Goal: Find specific page/section: Find specific page/section

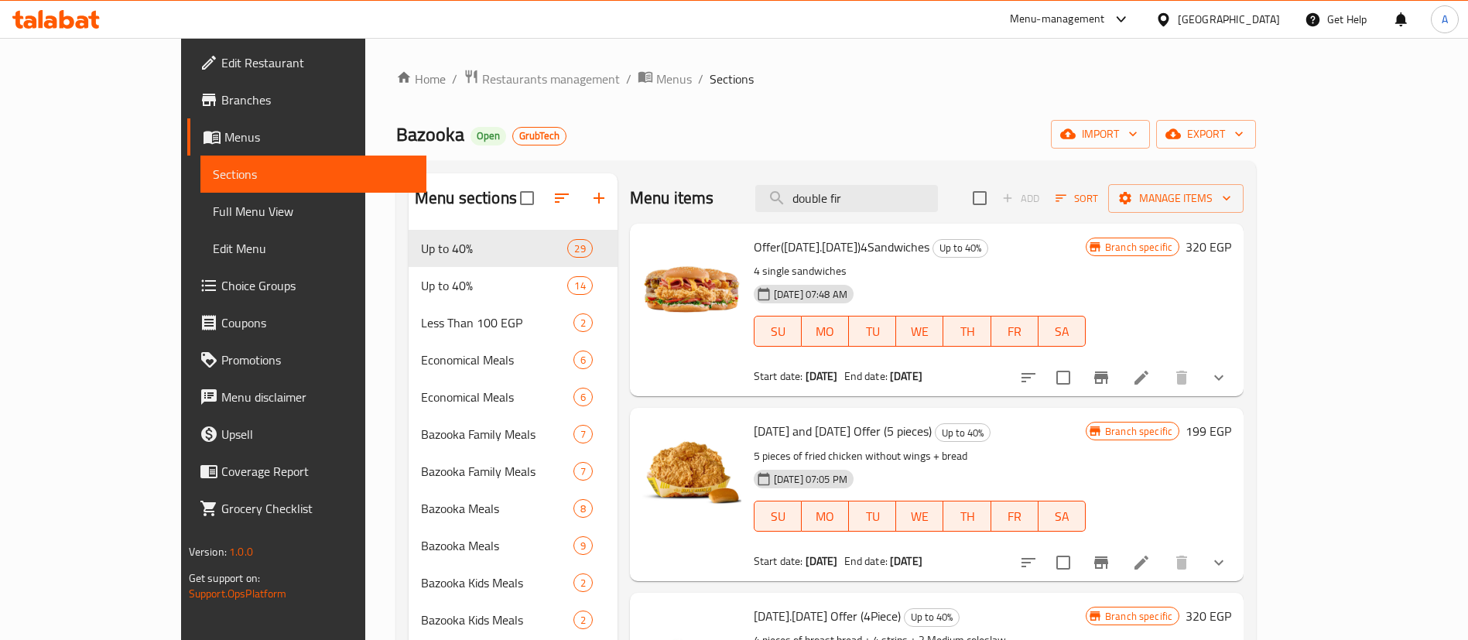
type input "double fire"
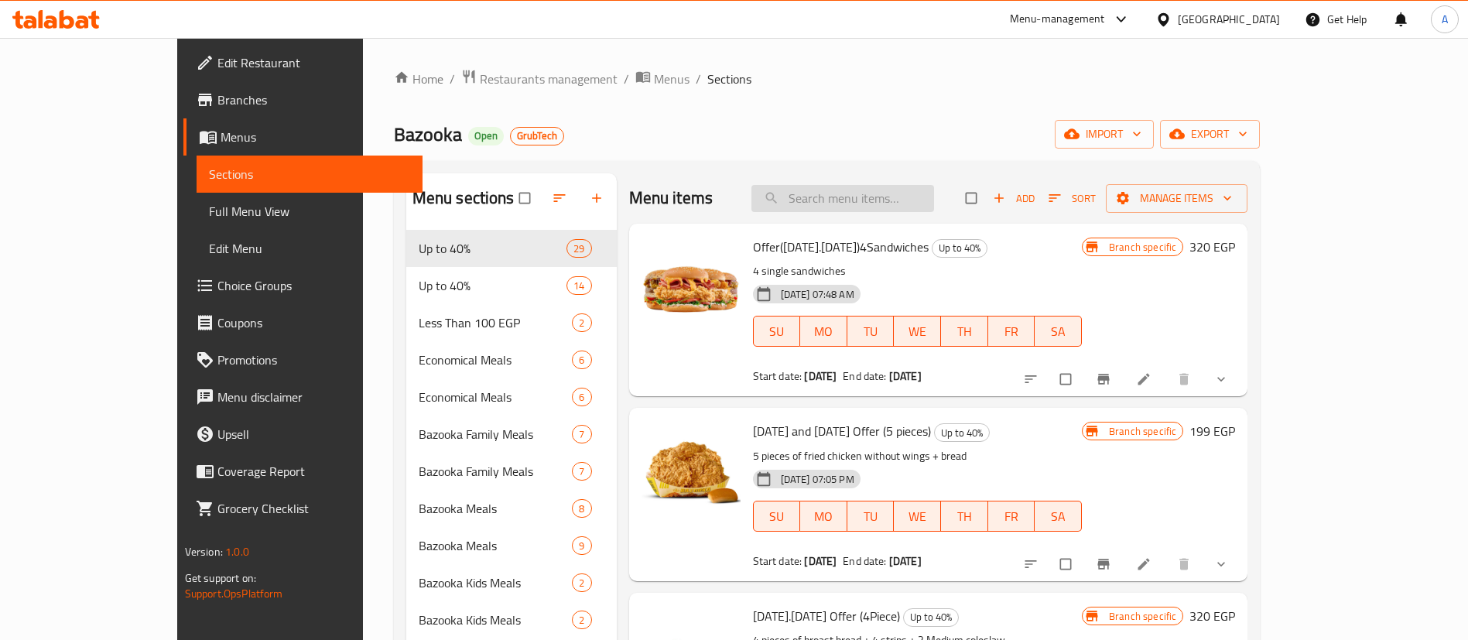
click at [887, 204] on input "search" at bounding box center [842, 198] width 183 height 27
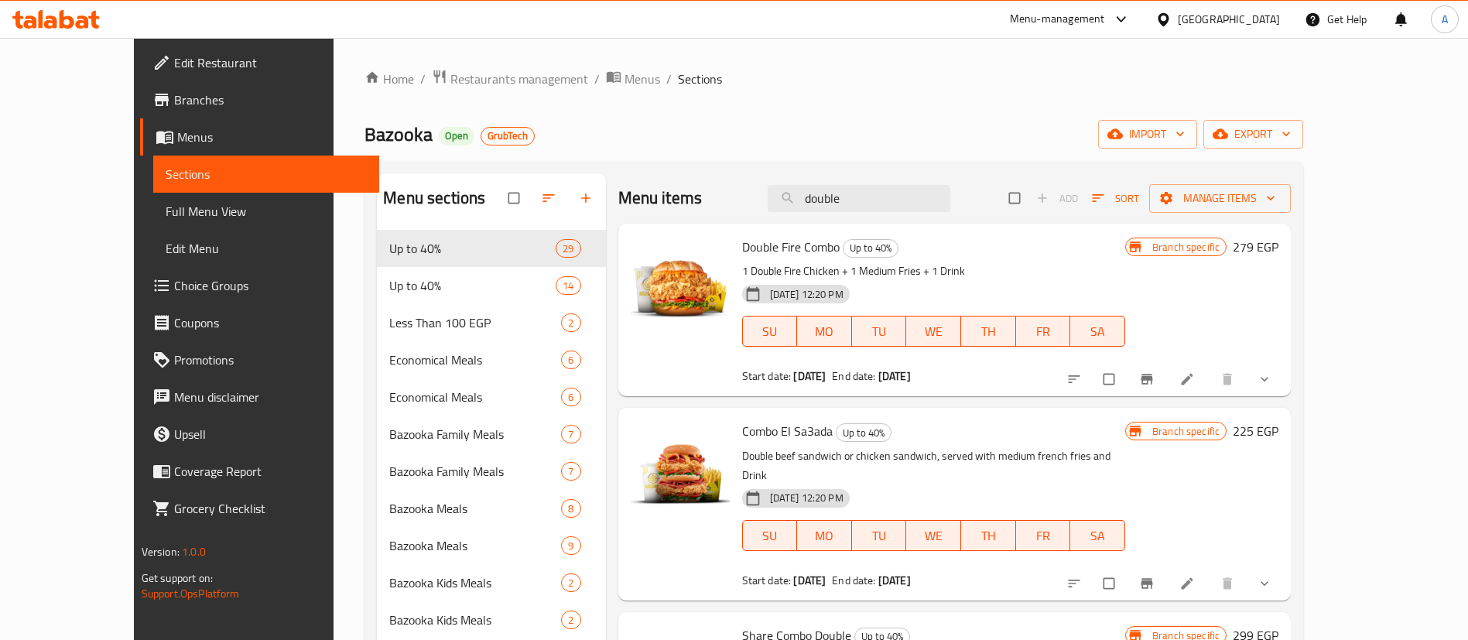
type input "double"
click at [1195, 375] on icon at bounding box center [1186, 378] width 15 height 15
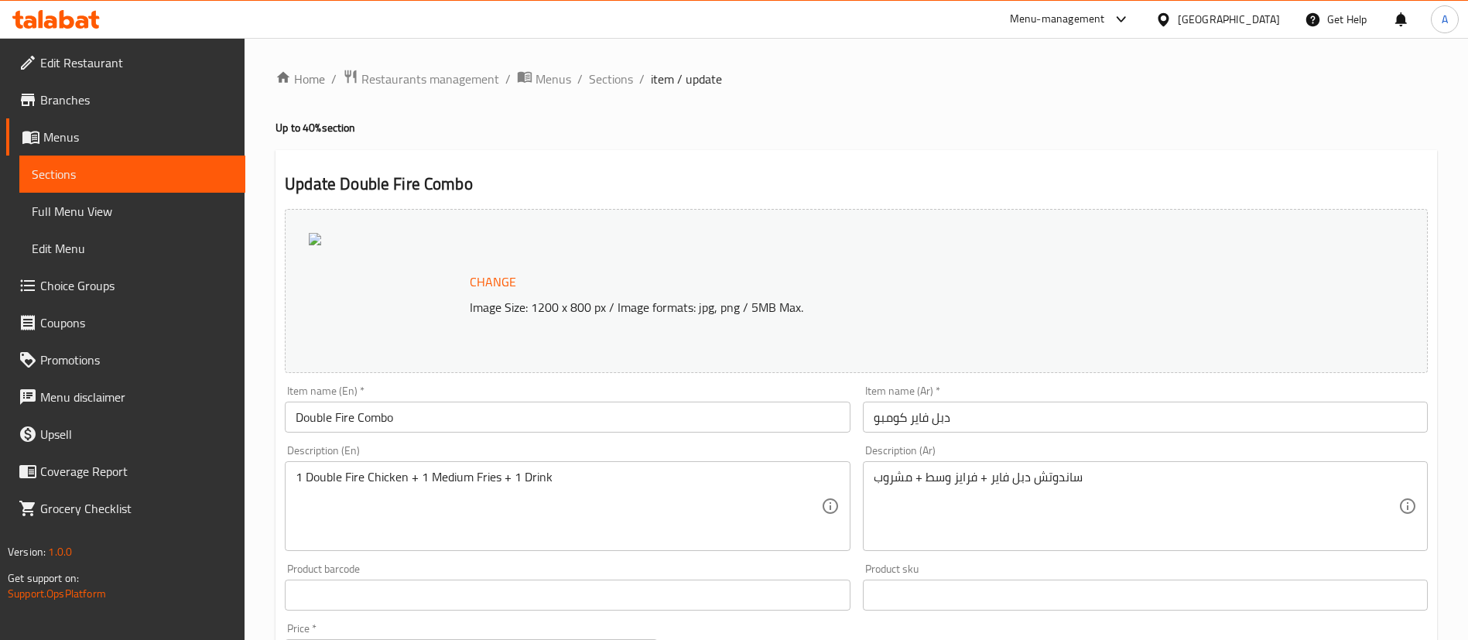
click at [612, 79] on span "Sections" at bounding box center [611, 79] width 44 height 19
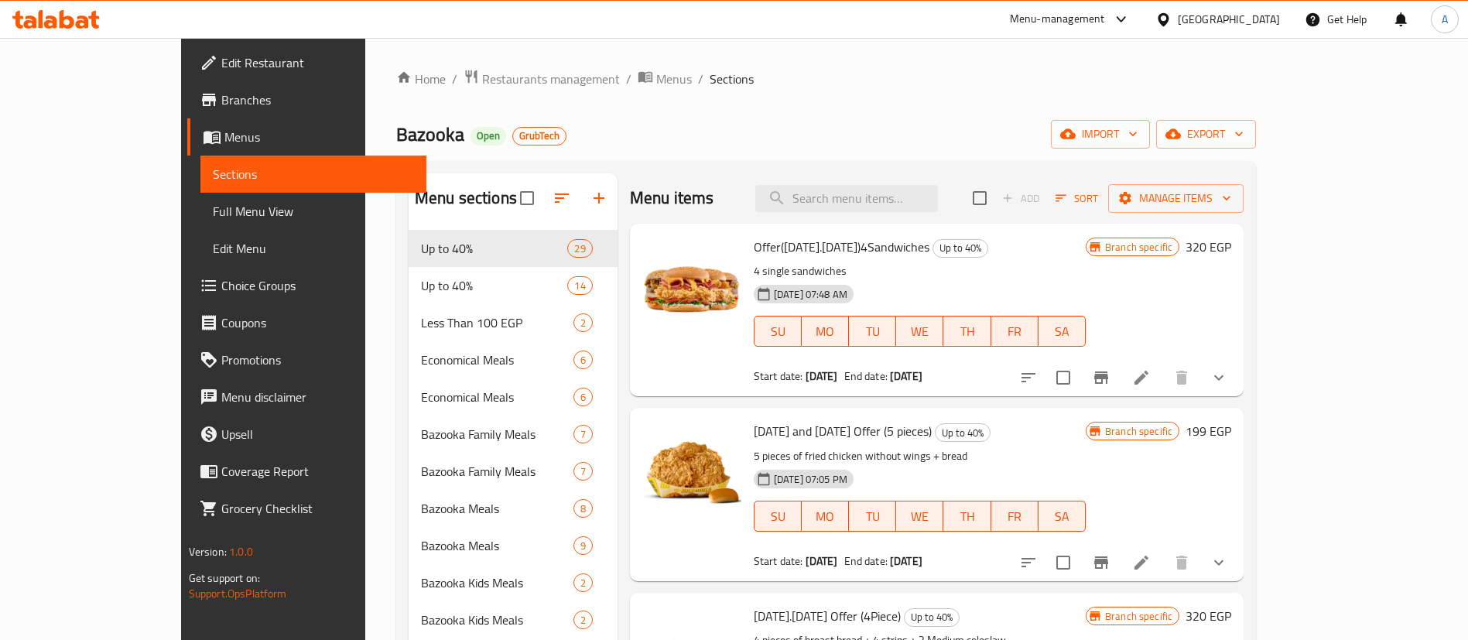
drag, startPoint x: 1244, startPoint y: 55, endPoint x: 1219, endPoint y: 67, distance: 28.0
click at [1004, 146] on div "Bazooka Open GrubTech import export" at bounding box center [826, 134] width 860 height 29
click at [701, 195] on div "Menu items Add Sort Manage items" at bounding box center [937, 198] width 614 height 50
